Goal: Transaction & Acquisition: Book appointment/travel/reservation

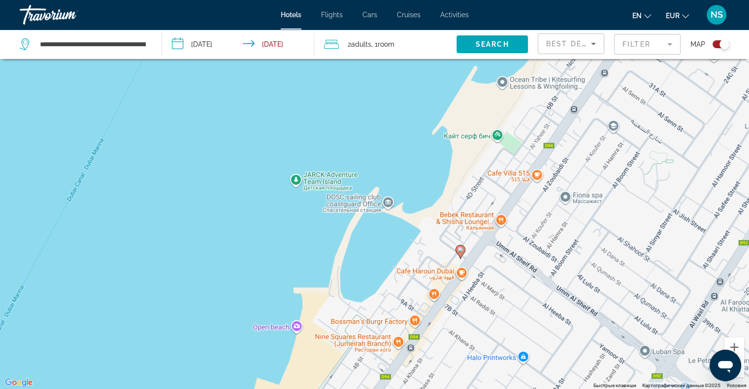
drag, startPoint x: 531, startPoint y: 202, endPoint x: 473, endPoint y: 285, distance: 101.8
click at [473, 285] on div "Чтобы активировать перетаскивание с помощью клавиатуры, нажмите Alt + Ввод. Пос…" at bounding box center [374, 194] width 749 height 389
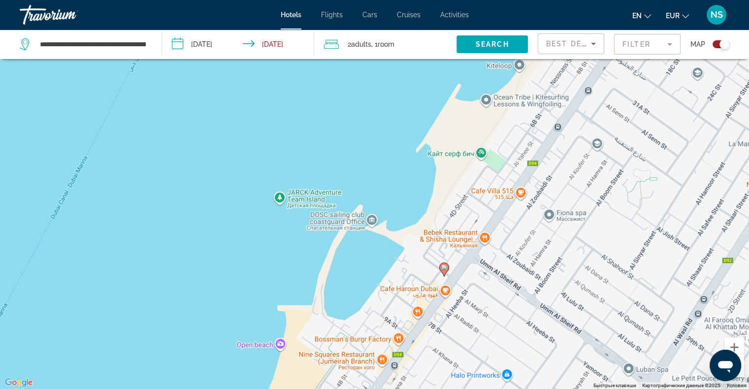
drag, startPoint x: 585, startPoint y: 247, endPoint x: 531, endPoint y: 300, distance: 75.9
click at [531, 300] on div "Чтобы активировать перетаскивание с помощью клавиатуры, нажмите Alt + Ввод. Пос…" at bounding box center [374, 194] width 749 height 389
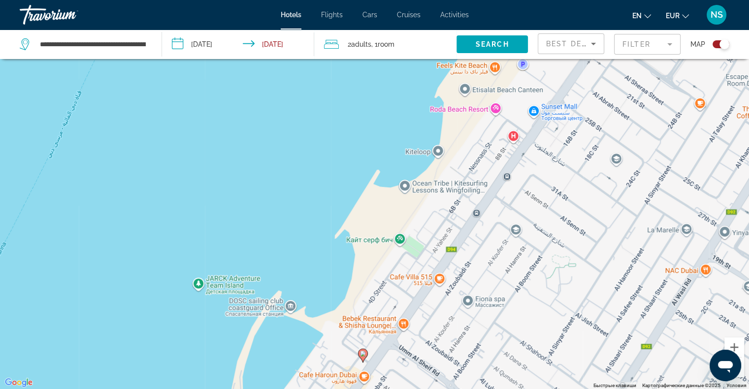
drag, startPoint x: 568, startPoint y: 248, endPoint x: 547, endPoint y: 294, distance: 50.7
click at [547, 294] on div "Чтобы активировать перетаскивание с помощью клавиатуры, нажмите Alt + Ввод. Пос…" at bounding box center [374, 194] width 749 height 389
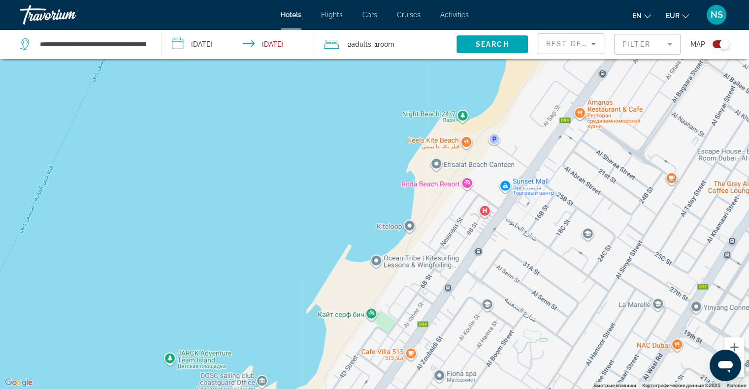
drag, startPoint x: 575, startPoint y: 243, endPoint x: 554, endPoint y: 275, distance: 38.5
click at [554, 275] on div "Чтобы активировать перетаскивание с помощью клавиатуры, нажмите Alt + Ввод. Пос…" at bounding box center [374, 194] width 749 height 389
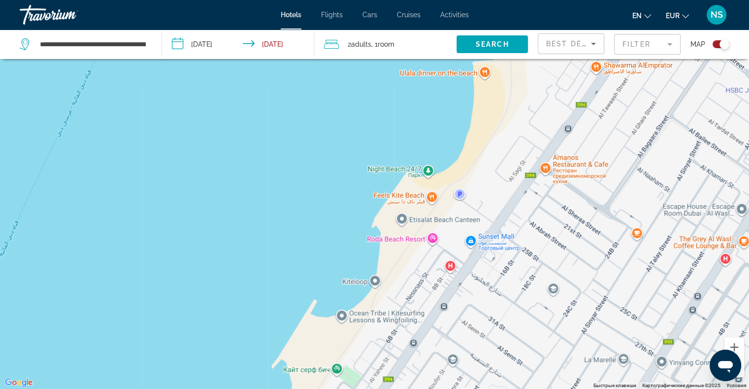
drag, startPoint x: 570, startPoint y: 246, endPoint x: 551, endPoint y: 283, distance: 41.2
click at [551, 283] on div "Чтобы активировать перетаскивание с помощью клавиатуры, нажмите Alt + Ввод. Пос…" at bounding box center [374, 194] width 749 height 389
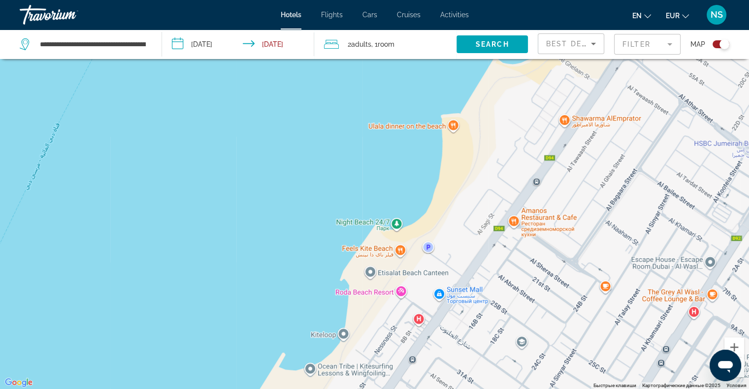
drag, startPoint x: 567, startPoint y: 256, endPoint x: 555, endPoint y: 278, distance: 24.4
click at [555, 278] on div "Чтобы активировать перетаскивание с помощью клавиатуры, нажмите Alt + Ввод. Пос…" at bounding box center [374, 194] width 749 height 389
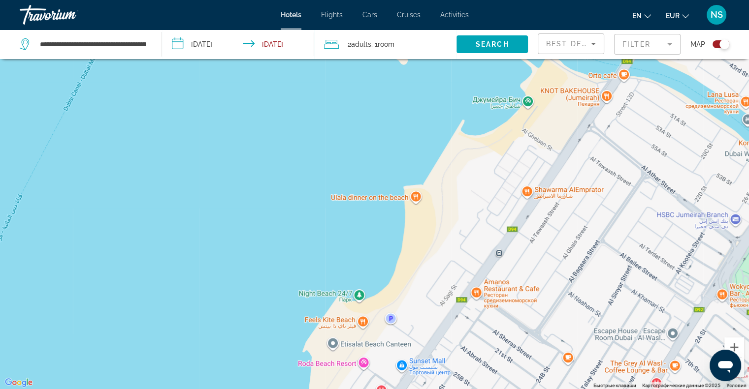
drag, startPoint x: 569, startPoint y: 250, endPoint x: 515, endPoint y: 309, distance: 80.5
click at [515, 309] on div "Чтобы активировать перетаскивание с помощью клавиатуры, нажмите Alt + Ввод. Пос…" at bounding box center [374, 194] width 749 height 389
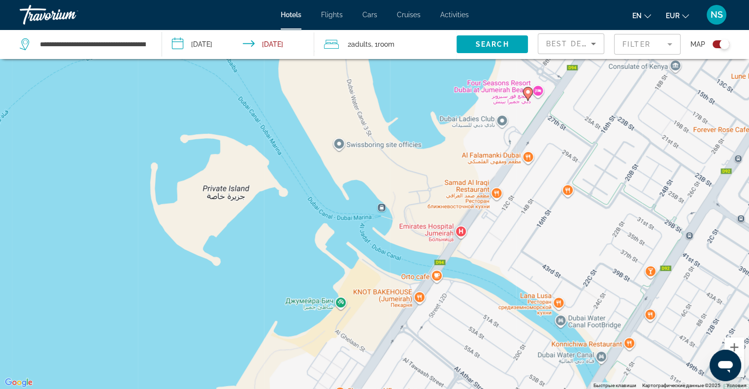
drag, startPoint x: 540, startPoint y: 261, endPoint x: 496, endPoint y: 305, distance: 61.3
click at [493, 310] on div "Чтобы активировать перетаскивание с помощью клавиатуры, нажмите Alt + Ввод. Пос…" at bounding box center [374, 194] width 749 height 389
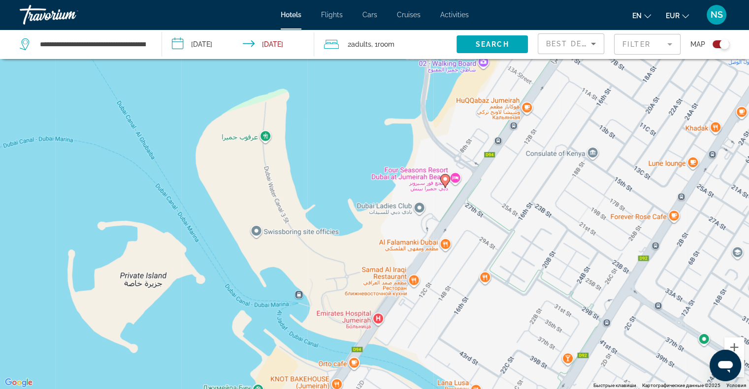
drag, startPoint x: 531, startPoint y: 244, endPoint x: 511, endPoint y: 275, distance: 36.7
click at [511, 275] on div "Чтобы активировать перетаскивание с помощью клавиатуры, нажмите Alt + Ввод. Пос…" at bounding box center [374, 194] width 749 height 389
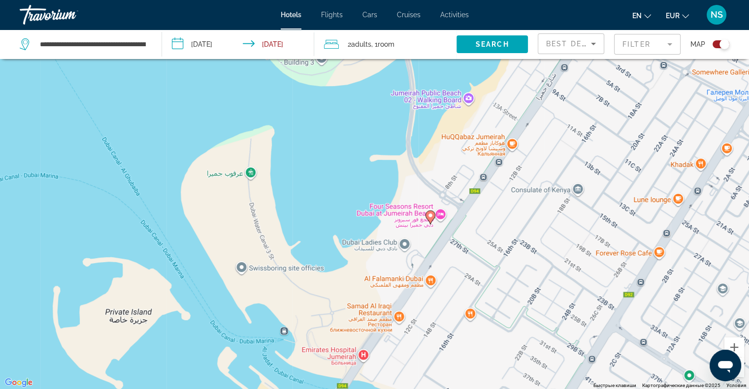
drag, startPoint x: 472, startPoint y: 169, endPoint x: 439, endPoint y: 246, distance: 82.9
click at [439, 246] on div "Чтобы активировать перетаскивание с помощью клавиатуры, нажмите Alt + Ввод. Пос…" at bounding box center [374, 194] width 749 height 389
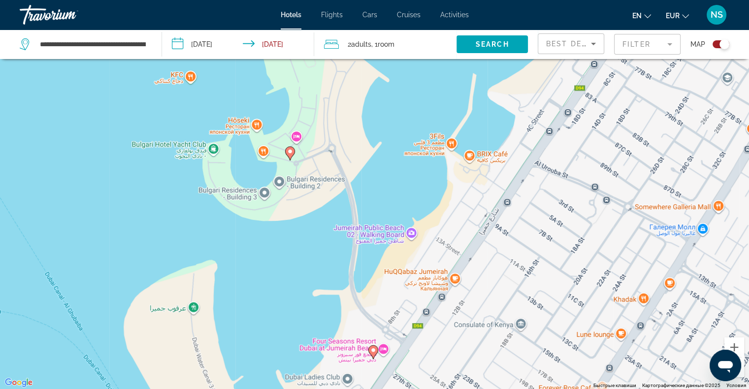
drag, startPoint x: 479, startPoint y: 182, endPoint x: 417, endPoint y: 292, distance: 125.9
click at [417, 292] on div "Чтобы активировать перетаскивание с помощью клавиатуры, нажмите Alt + Ввод. Пос…" at bounding box center [374, 194] width 749 height 389
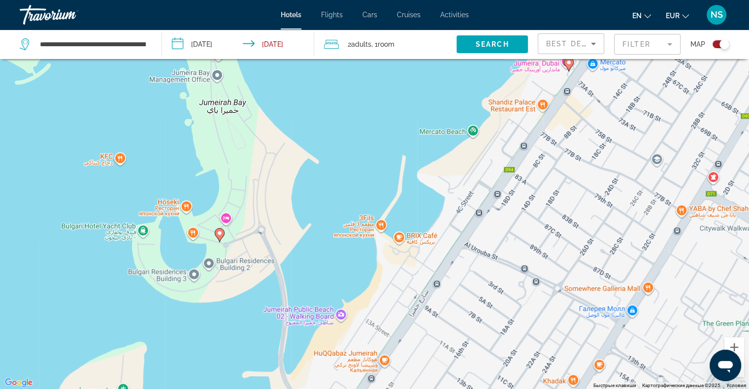
drag, startPoint x: 464, startPoint y: 206, endPoint x: 440, endPoint y: 248, distance: 47.9
click at [440, 248] on div "Чтобы активировать перетаскивание с помощью клавиатуры, нажмите Alt + Ввод. Пос…" at bounding box center [374, 194] width 749 height 389
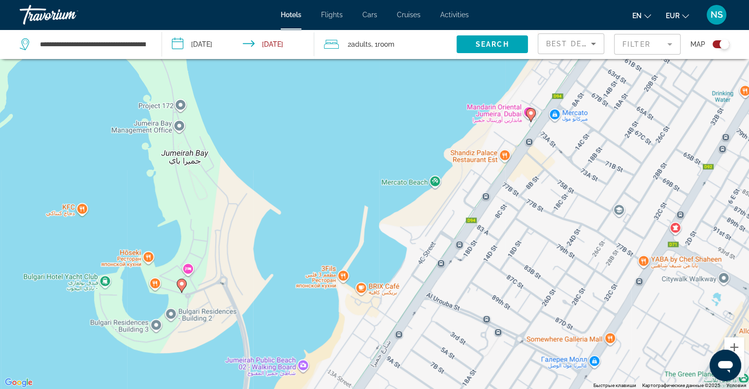
drag, startPoint x: 469, startPoint y: 212, endPoint x: 451, endPoint y: 236, distance: 29.8
click at [451, 236] on div "Чтобы активировать перетаскивание с помощью клавиатуры, нажмите Alt + Ввод. Пос…" at bounding box center [374, 194] width 749 height 389
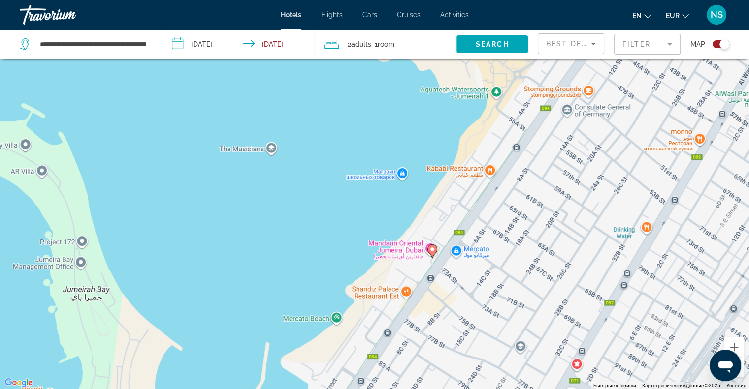
drag, startPoint x: 572, startPoint y: 124, endPoint x: 471, endPoint y: 261, distance: 170.8
click at [471, 261] on div "Чтобы активировать перетаскивание с помощью клавиатуры, нажмите Alt + Ввод. Пос…" at bounding box center [374, 194] width 749 height 389
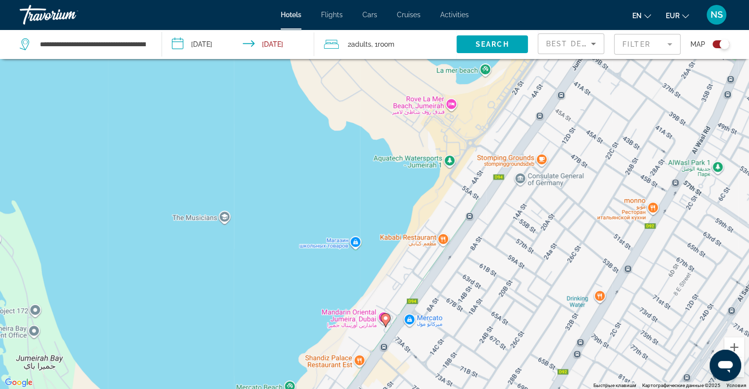
drag, startPoint x: 517, startPoint y: 196, endPoint x: 489, endPoint y: 232, distance: 45.3
click at [490, 232] on div "Чтобы активировать перетаскивание с помощью клавиатуры, нажмите Alt + Ввод. Пос…" at bounding box center [374, 194] width 749 height 389
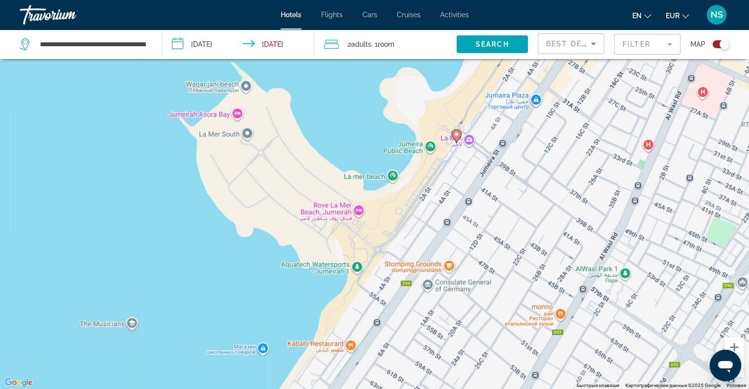
drag, startPoint x: 565, startPoint y: 166, endPoint x: 503, endPoint y: 230, distance: 88.8
click at [507, 231] on div "Чтобы активировать перетаскивание с помощью клавиатуры, нажмите Alt + Ввод. Пос…" at bounding box center [374, 194] width 749 height 389
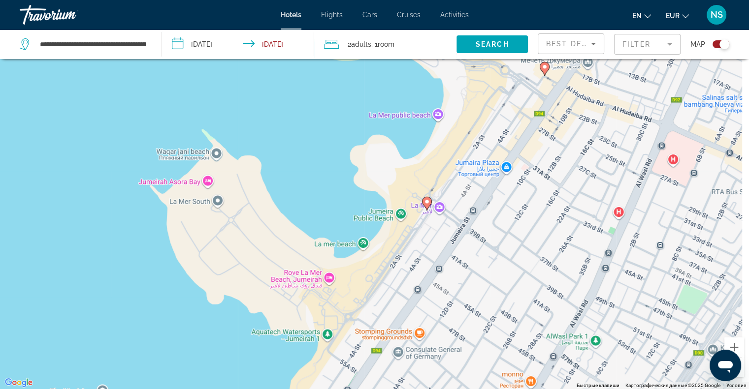
drag, startPoint x: 491, startPoint y: 125, endPoint x: 463, endPoint y: 192, distance: 73.0
click at [463, 192] on div "Чтобы активировать перетаскивание с помощью клавиатуры, нажмите Alt + Ввод. Пос…" at bounding box center [374, 194] width 749 height 389
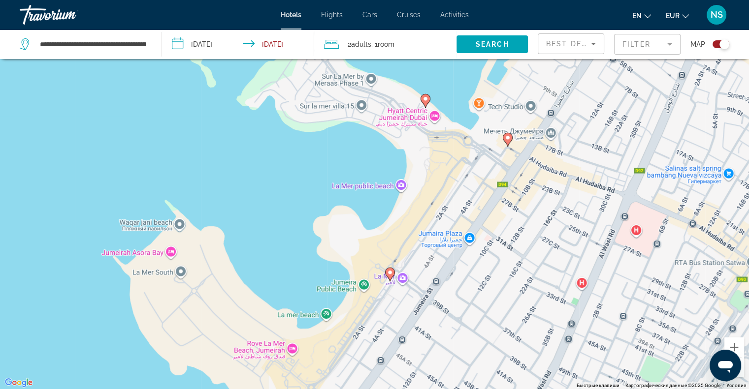
drag, startPoint x: 504, startPoint y: 135, endPoint x: 472, endPoint y: 195, distance: 68.5
click at [472, 195] on div "Чтобы активировать перетаскивание с помощью клавиатуры, нажмите Alt + Ввод. Пос…" at bounding box center [374, 194] width 749 height 389
click at [424, 97] on image "Main content" at bounding box center [425, 99] width 6 height 6
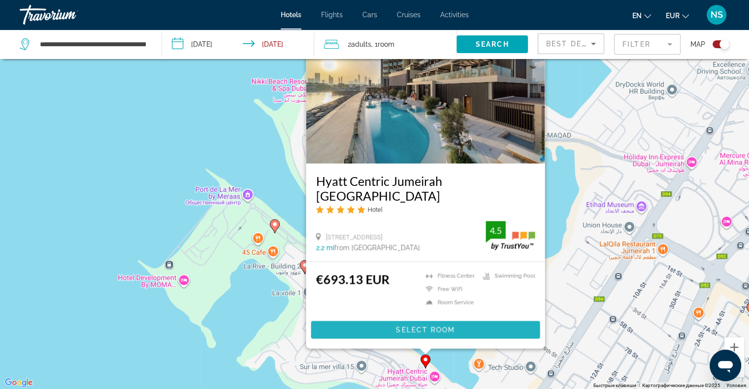
click at [414, 330] on span "Select Room" at bounding box center [424, 330] width 59 height 8
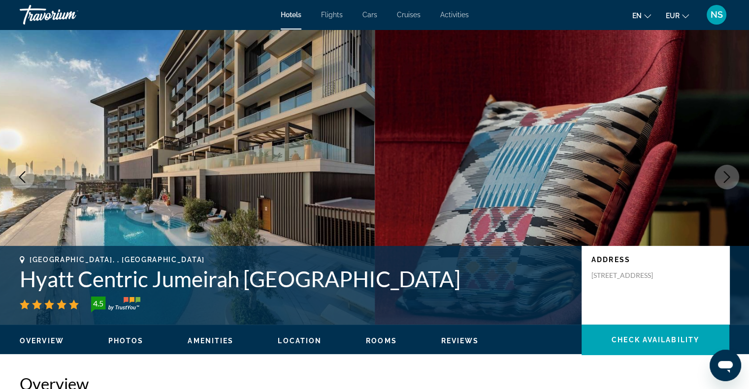
scroll to position [148, 0]
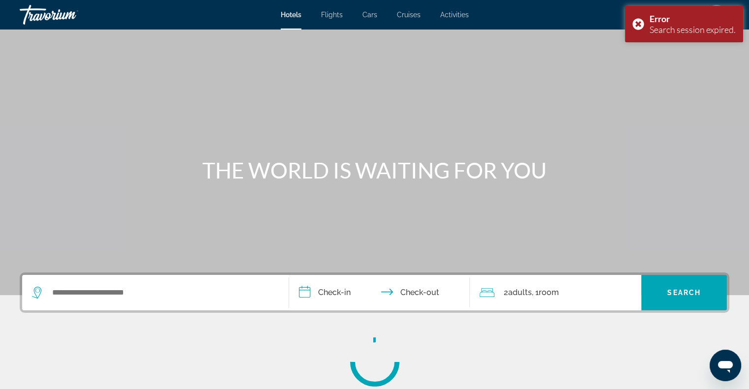
scroll to position [22, 0]
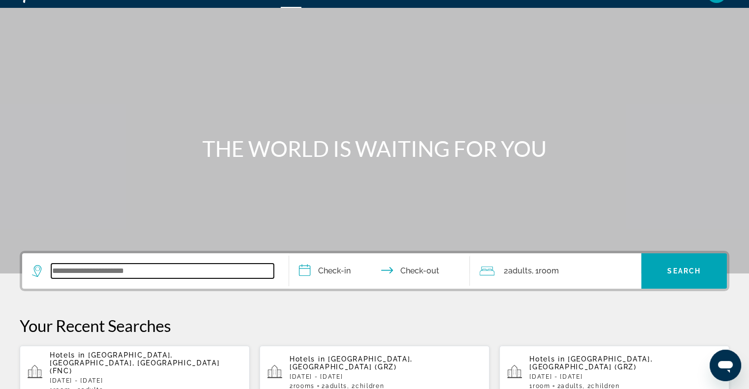
click at [83, 270] on input "Search widget" at bounding box center [162, 271] width 223 height 15
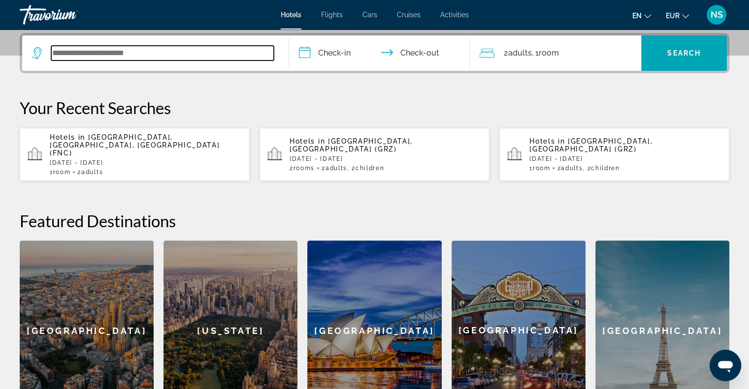
scroll to position [240, 0]
click at [129, 50] on input "Search widget" at bounding box center [162, 52] width 223 height 15
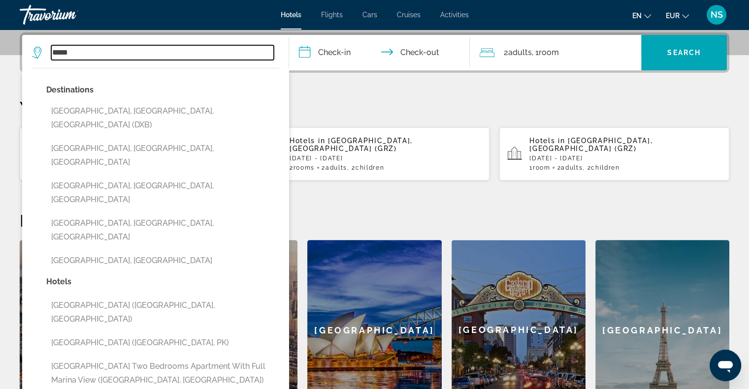
type input "*****"
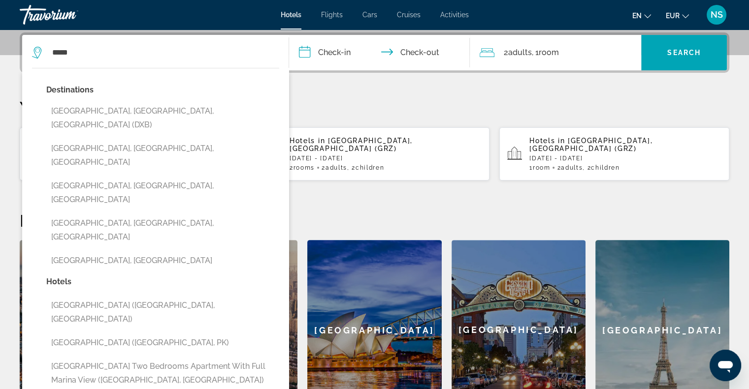
click at [306, 49] on input "**********" at bounding box center [381, 54] width 185 height 38
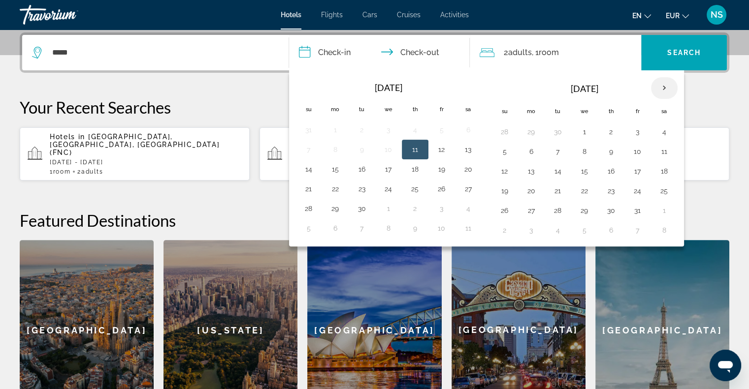
click at [663, 90] on th "Next month" at bounding box center [664, 88] width 27 height 22
click at [604, 131] on button "4" at bounding box center [611, 132] width 16 height 14
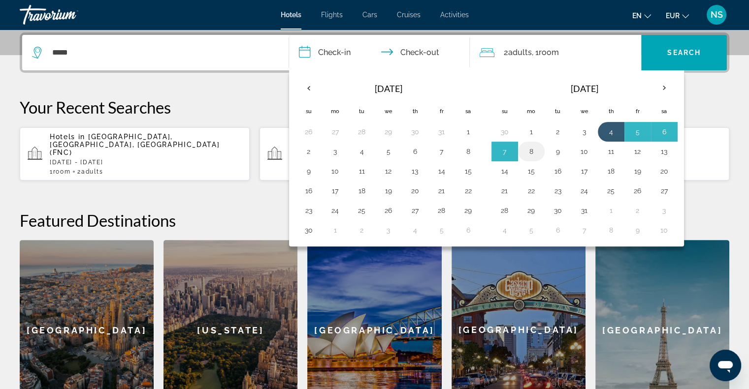
click at [530, 145] on button "8" at bounding box center [531, 152] width 16 height 14
type input "**********"
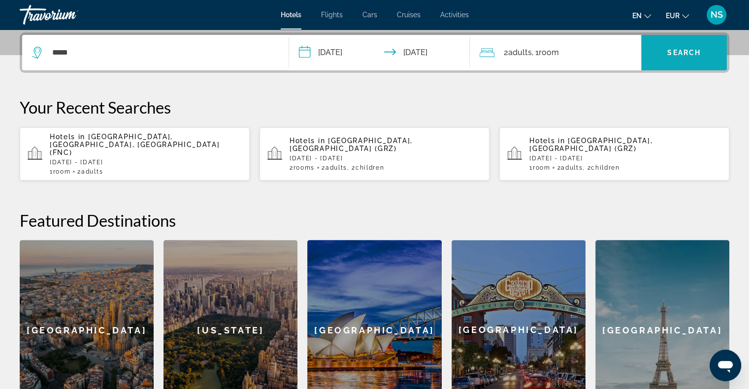
click at [680, 59] on span "Search widget" at bounding box center [684, 53] width 86 height 24
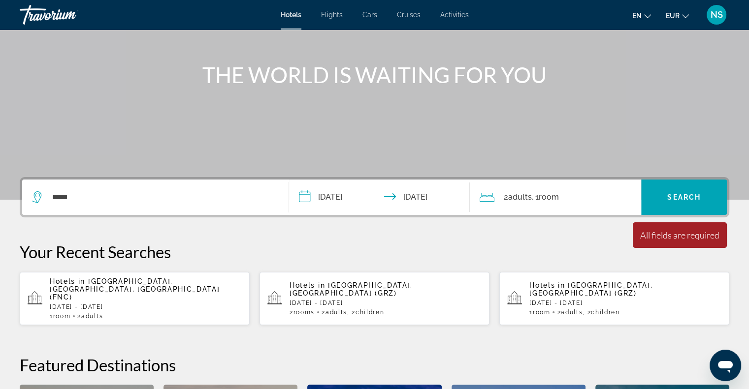
scroll to position [93, 0]
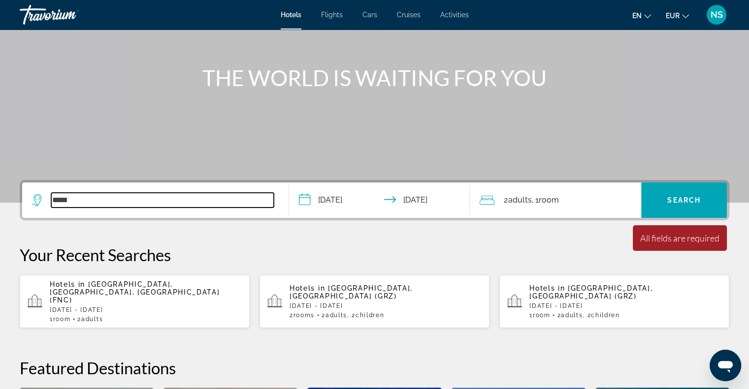
click at [67, 200] on input "*****" at bounding box center [162, 200] width 223 height 15
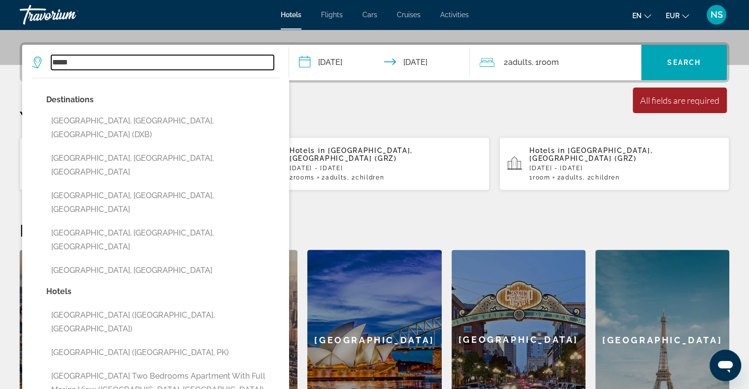
scroll to position [240, 0]
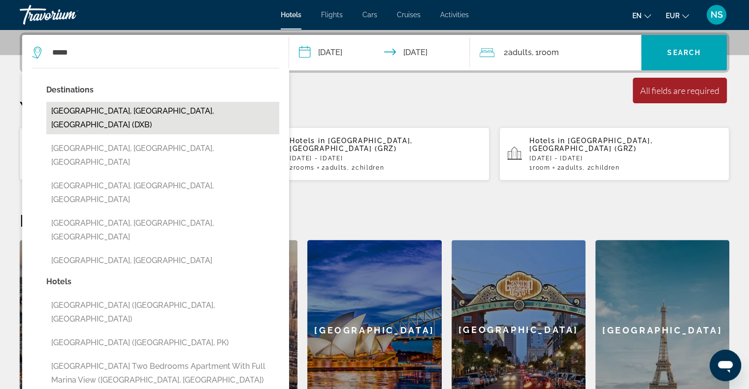
click at [91, 117] on button "[GEOGRAPHIC_DATA], [GEOGRAPHIC_DATA], [GEOGRAPHIC_DATA] (DXB)" at bounding box center [162, 118] width 233 height 32
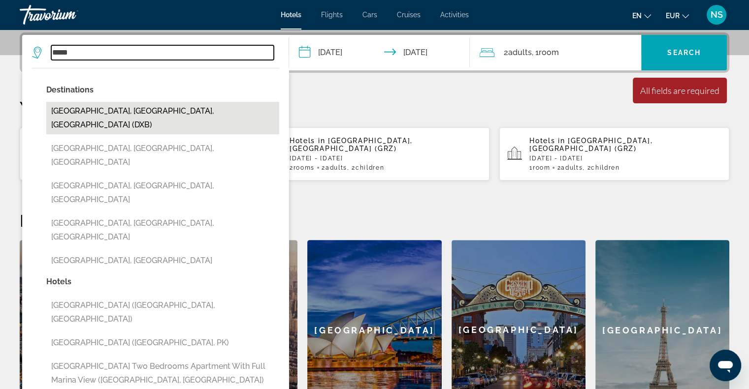
type input "**********"
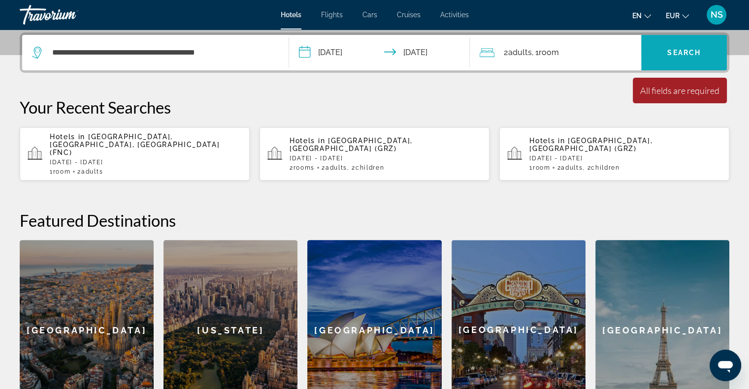
click at [682, 49] on span "Search" at bounding box center [683, 53] width 33 height 8
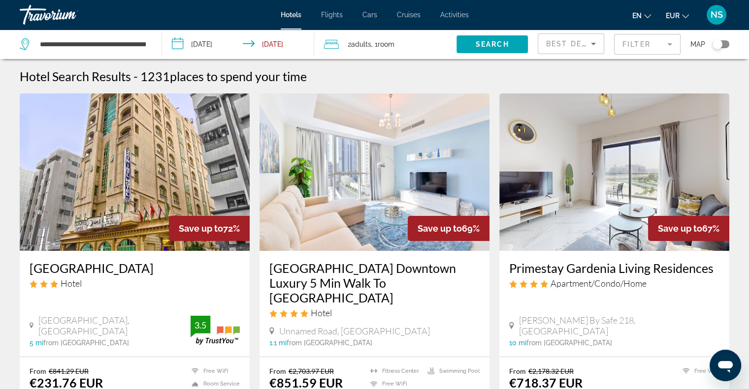
click at [659, 48] on mat-form-field "Filter" at bounding box center [647, 44] width 66 height 21
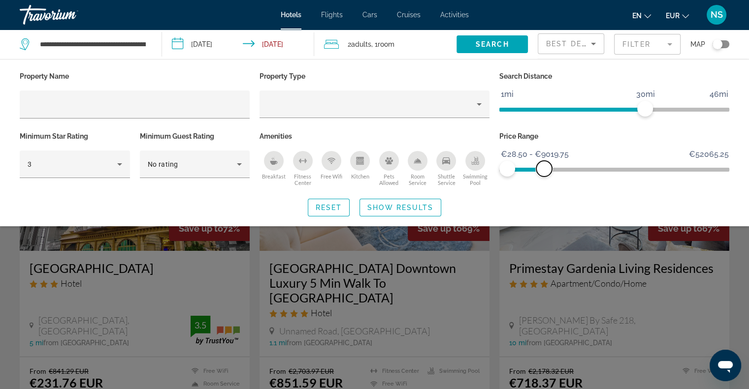
drag, startPoint x: 725, startPoint y: 168, endPoint x: 544, endPoint y: 164, distance: 180.7
click at [544, 164] on span "ngx-slider-max" at bounding box center [544, 169] width 16 height 16
click at [110, 163] on div "3" at bounding box center [73, 165] width 90 height 12
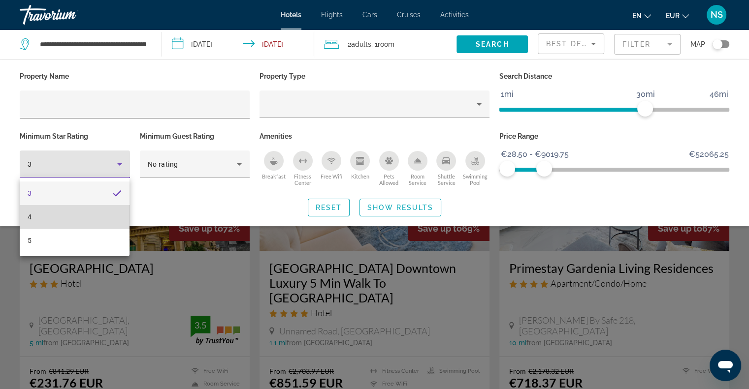
click at [93, 222] on mat-option "4" at bounding box center [75, 217] width 110 height 24
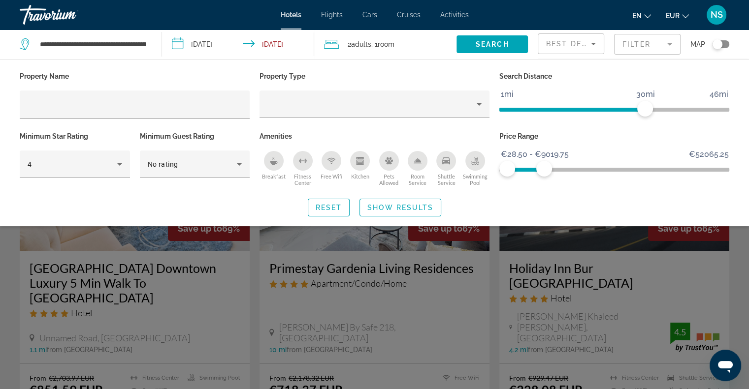
click at [725, 45] on div "Toggle map" at bounding box center [720, 44] width 17 height 8
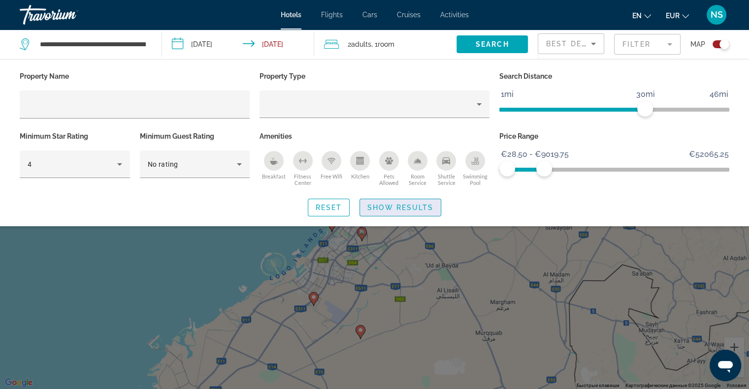
click at [425, 208] on span "Show Results" at bounding box center [400, 208] width 66 height 8
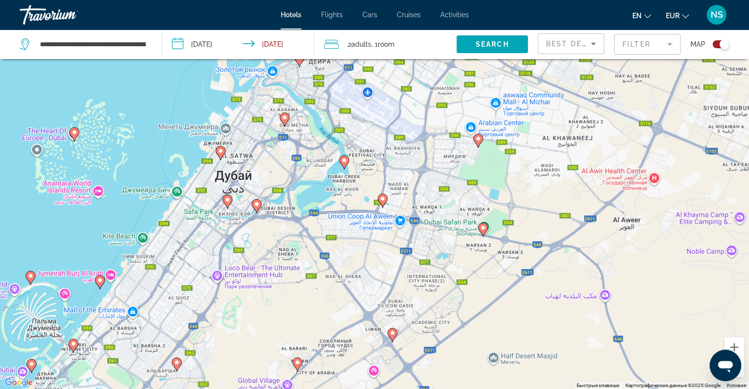
drag, startPoint x: 177, startPoint y: 188, endPoint x: 272, endPoint y: 226, distance: 102.0
click at [272, 226] on div "Чтобы активировать перетаскивание с помощью клавиатуры, нажмите Alt + Ввод. Пос…" at bounding box center [374, 194] width 749 height 389
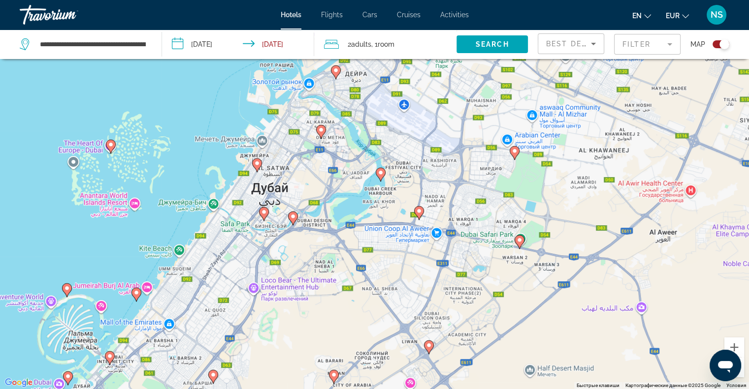
drag, startPoint x: 366, startPoint y: 187, endPoint x: 433, endPoint y: 215, distance: 72.6
click at [433, 215] on div "Чтобы активировать перетаскивание с помощью клавиатуры, нажмите Alt + Ввод. Пос…" at bounding box center [374, 194] width 749 height 389
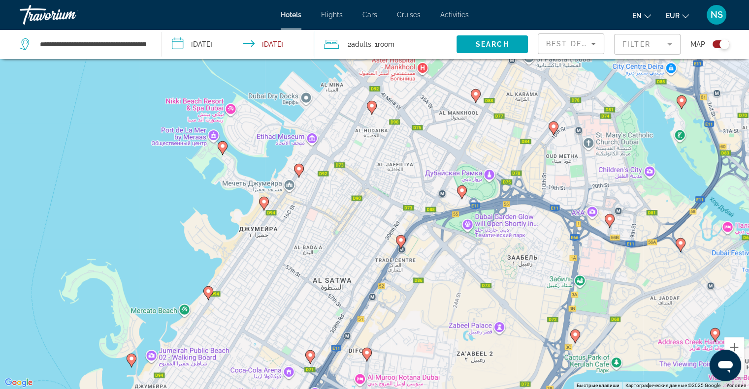
drag, startPoint x: 391, startPoint y: 192, endPoint x: 406, endPoint y: 217, distance: 28.9
click at [406, 217] on div "Чтобы активировать перетаскивание с помощью клавиатуры, нажмите Alt + Ввод. Пос…" at bounding box center [374, 194] width 749 height 389
